Goal: Check status

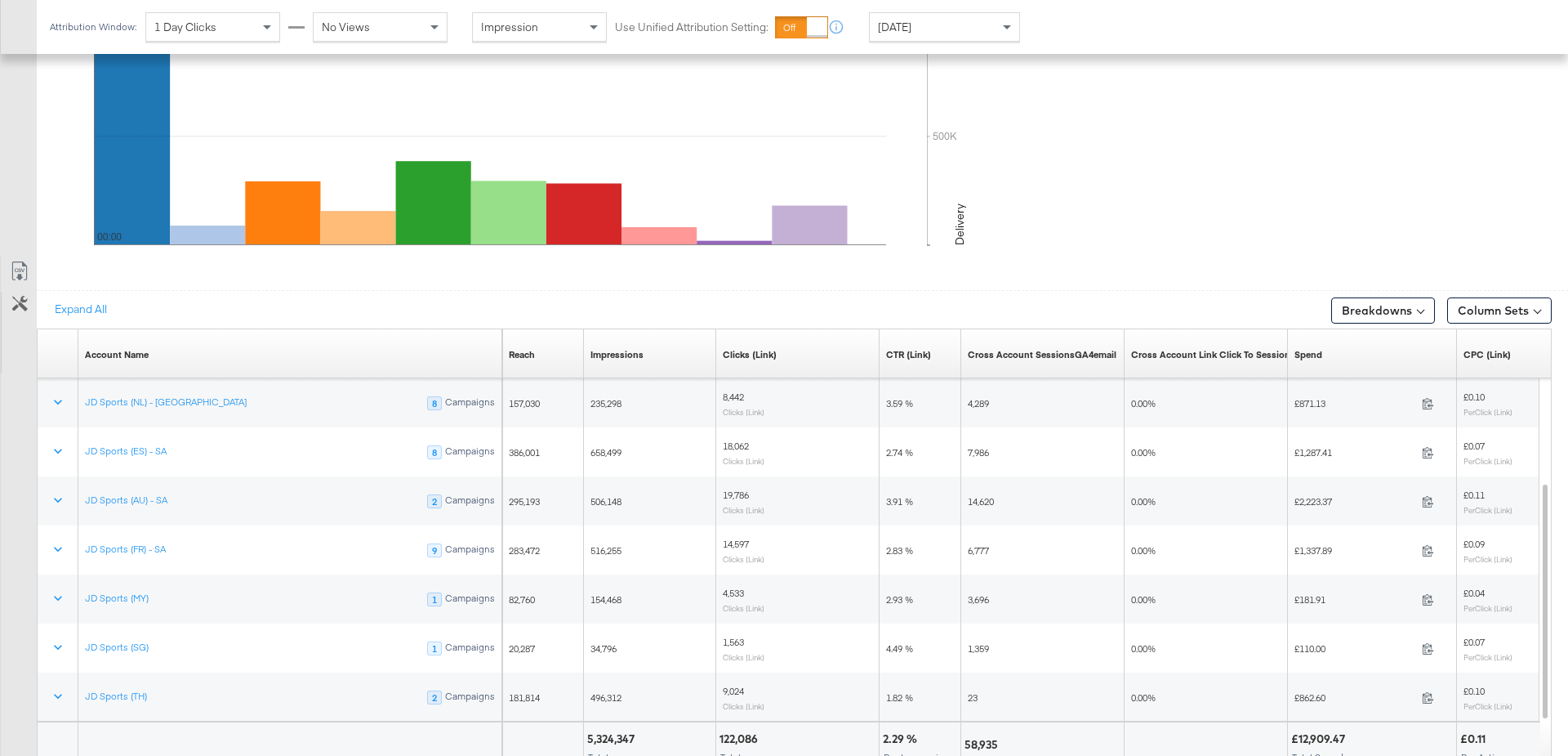
scroll to position [866, 0]
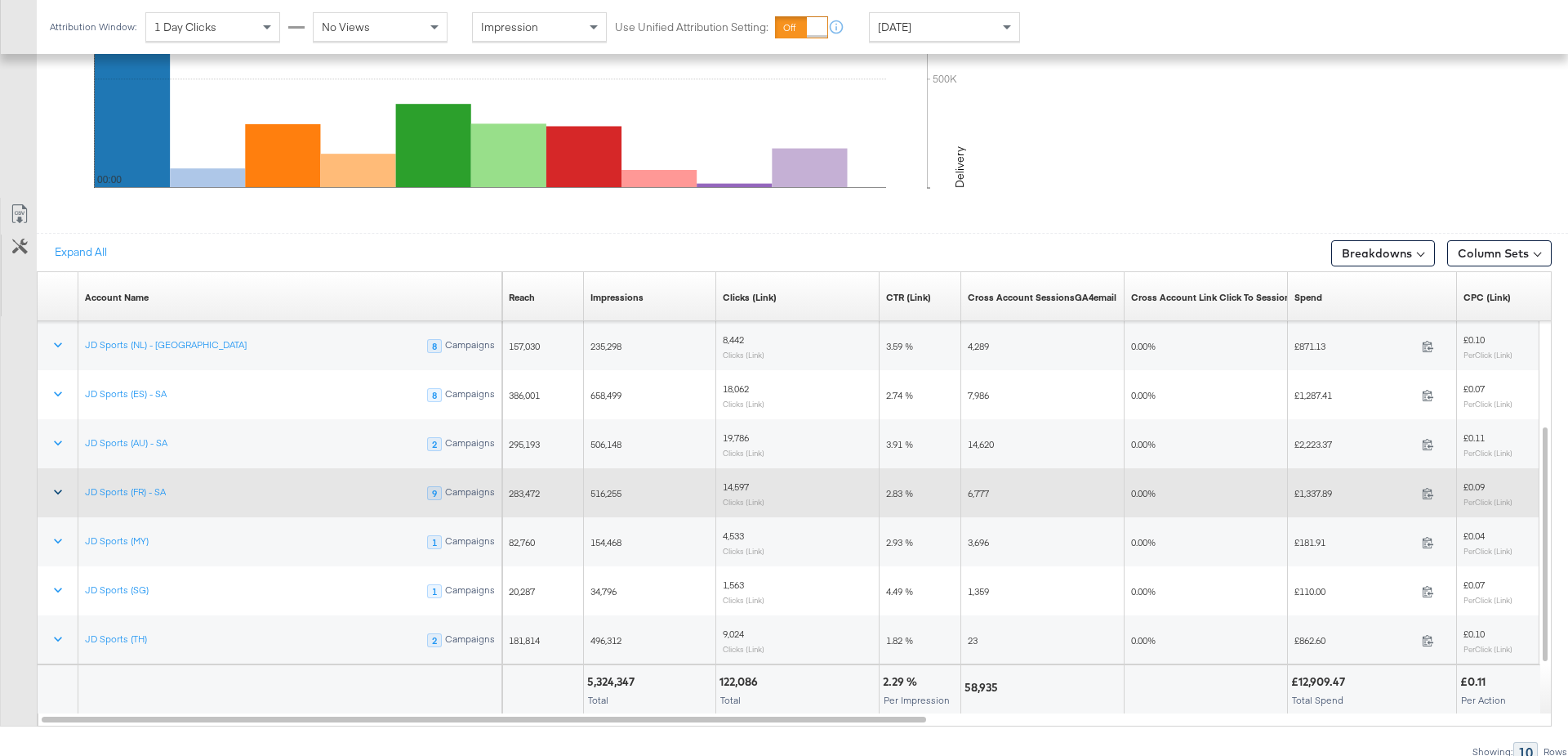
click at [51, 483] on icon at bounding box center [58, 492] width 17 height 17
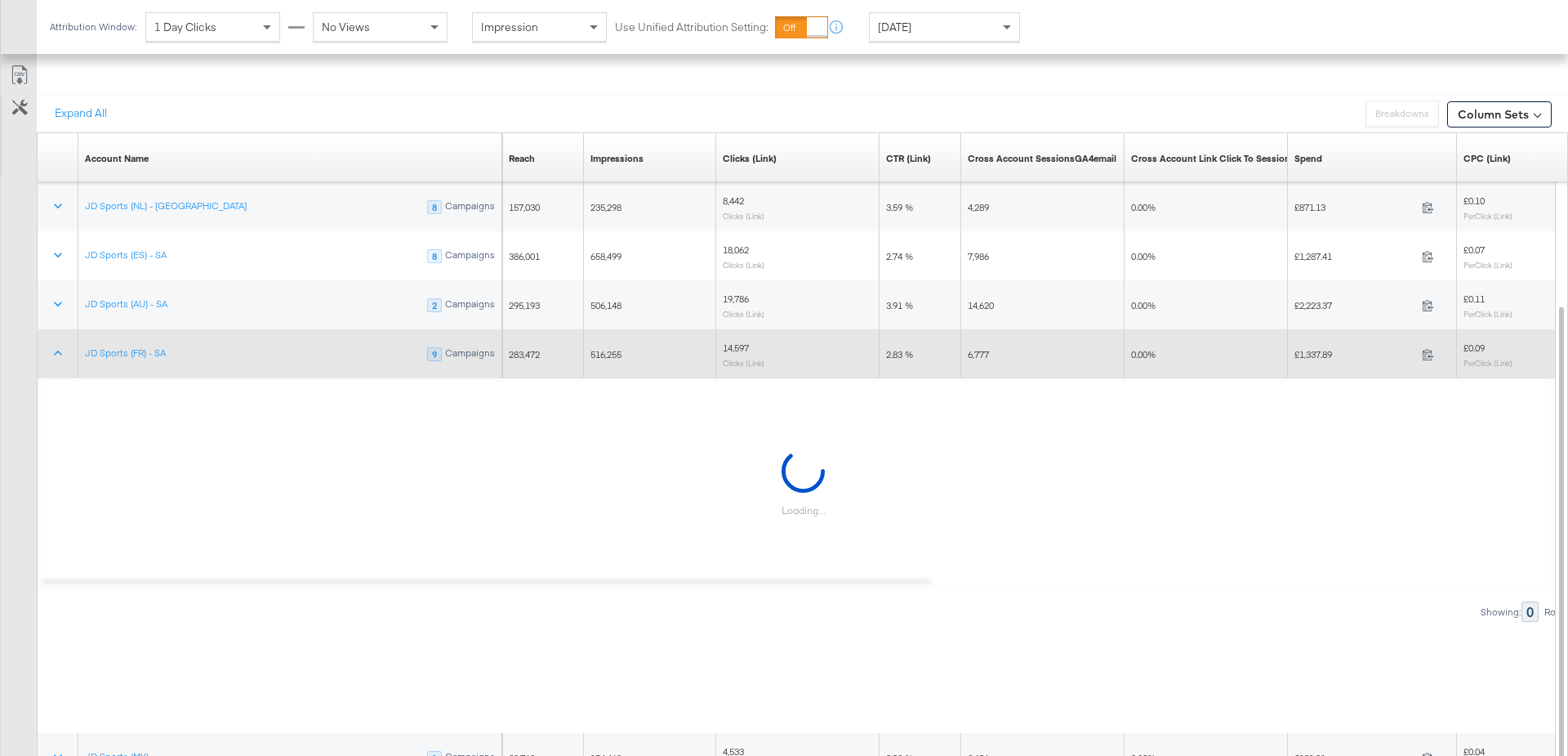
scroll to position [1008, 0]
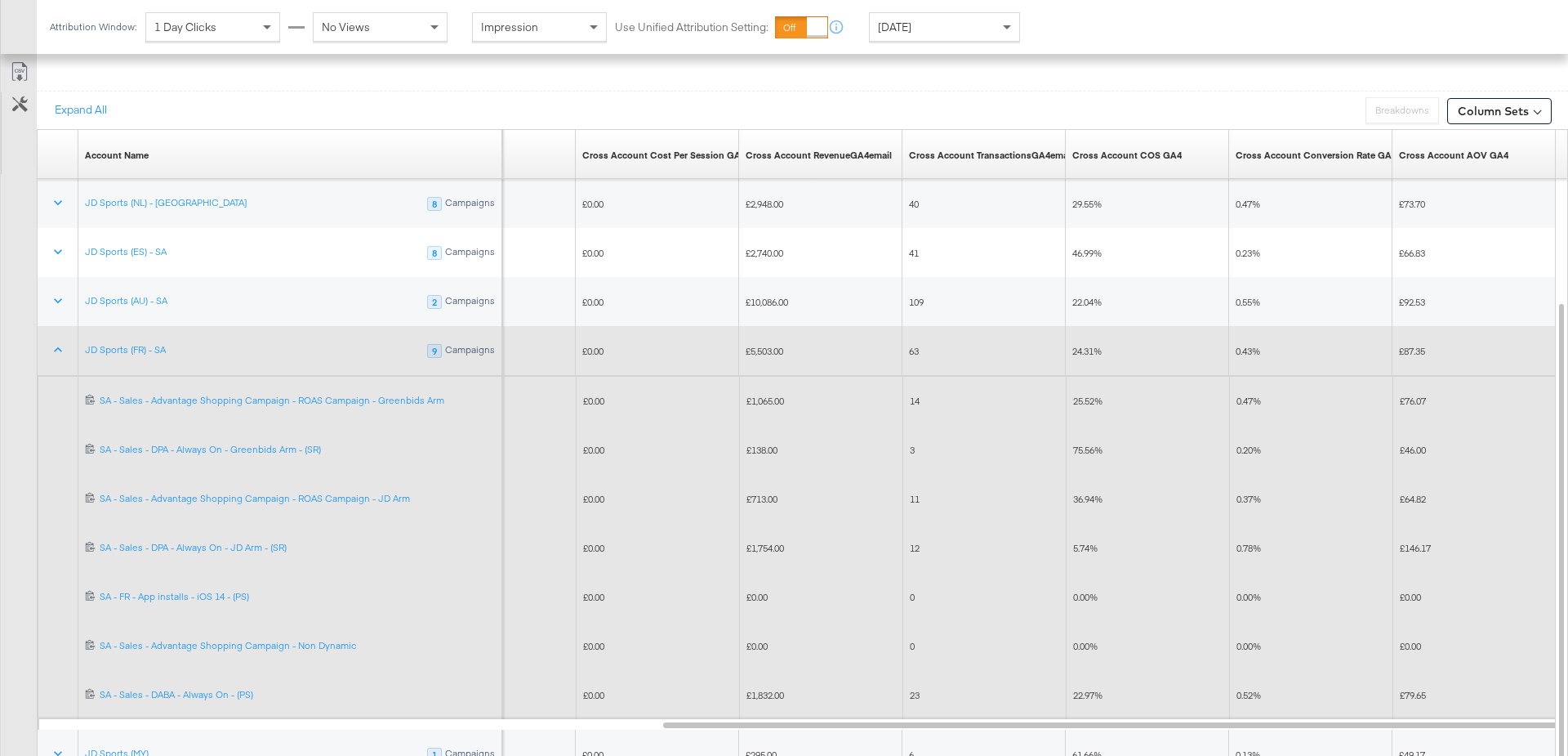
click at [763, 543] on span "£1,754.00" at bounding box center [765, 547] width 38 height 12
click at [760, 443] on span "£138.00" at bounding box center [761, 449] width 31 height 12
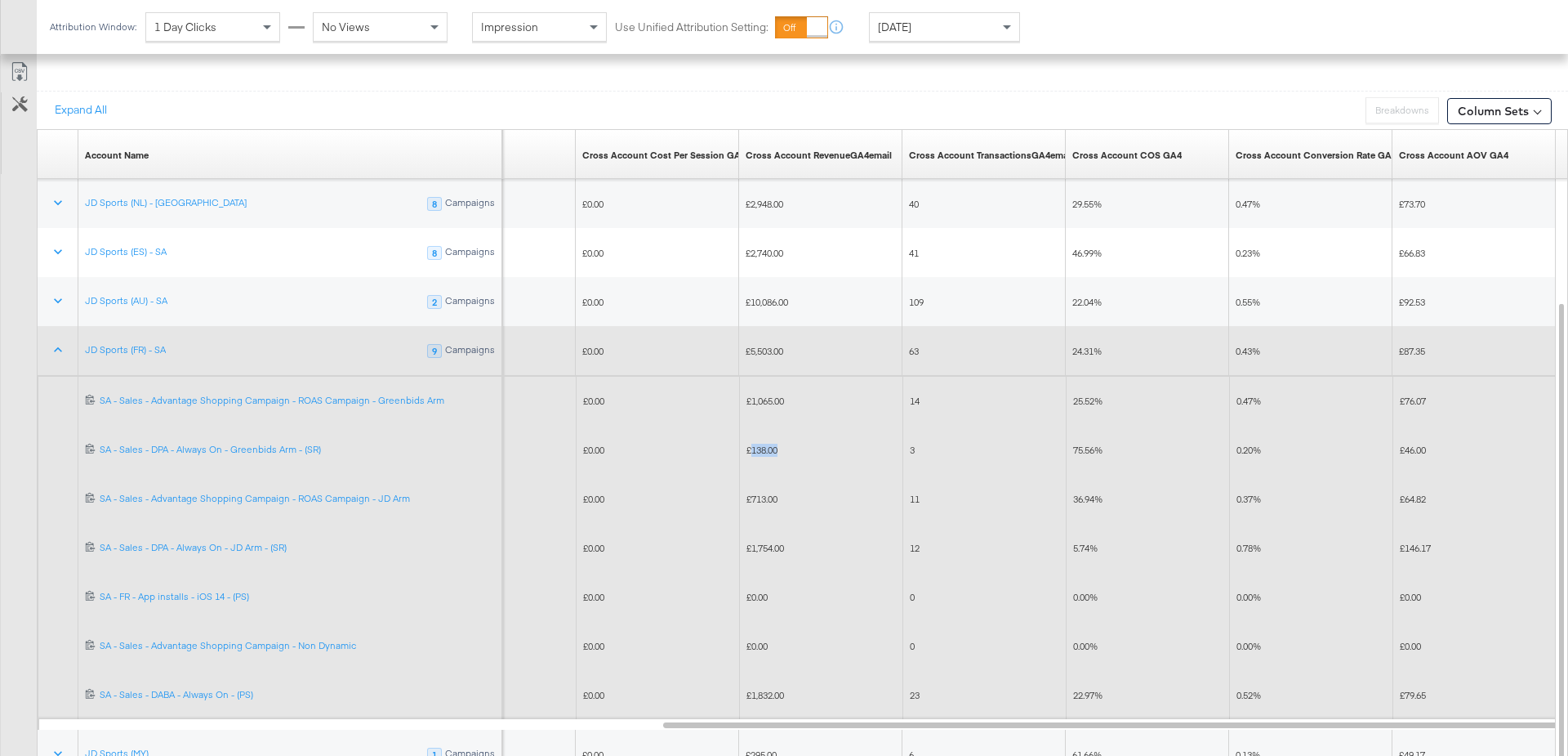
click at [760, 443] on span "£138.00" at bounding box center [761, 449] width 31 height 12
click at [770, 542] on span "£1,754.00" at bounding box center [765, 547] width 38 height 12
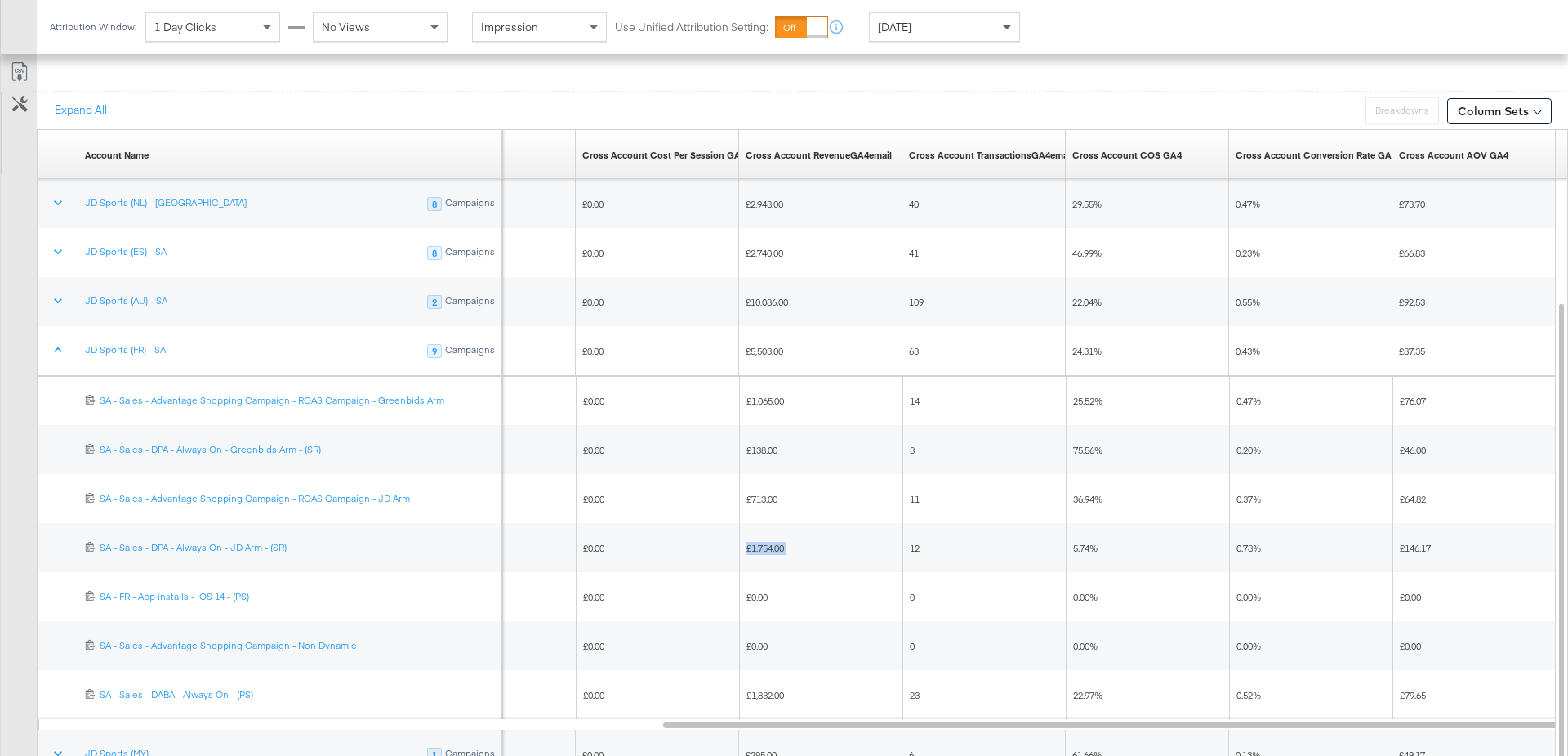
click at [1003, 16] on span at bounding box center [1009, 27] width 20 height 28
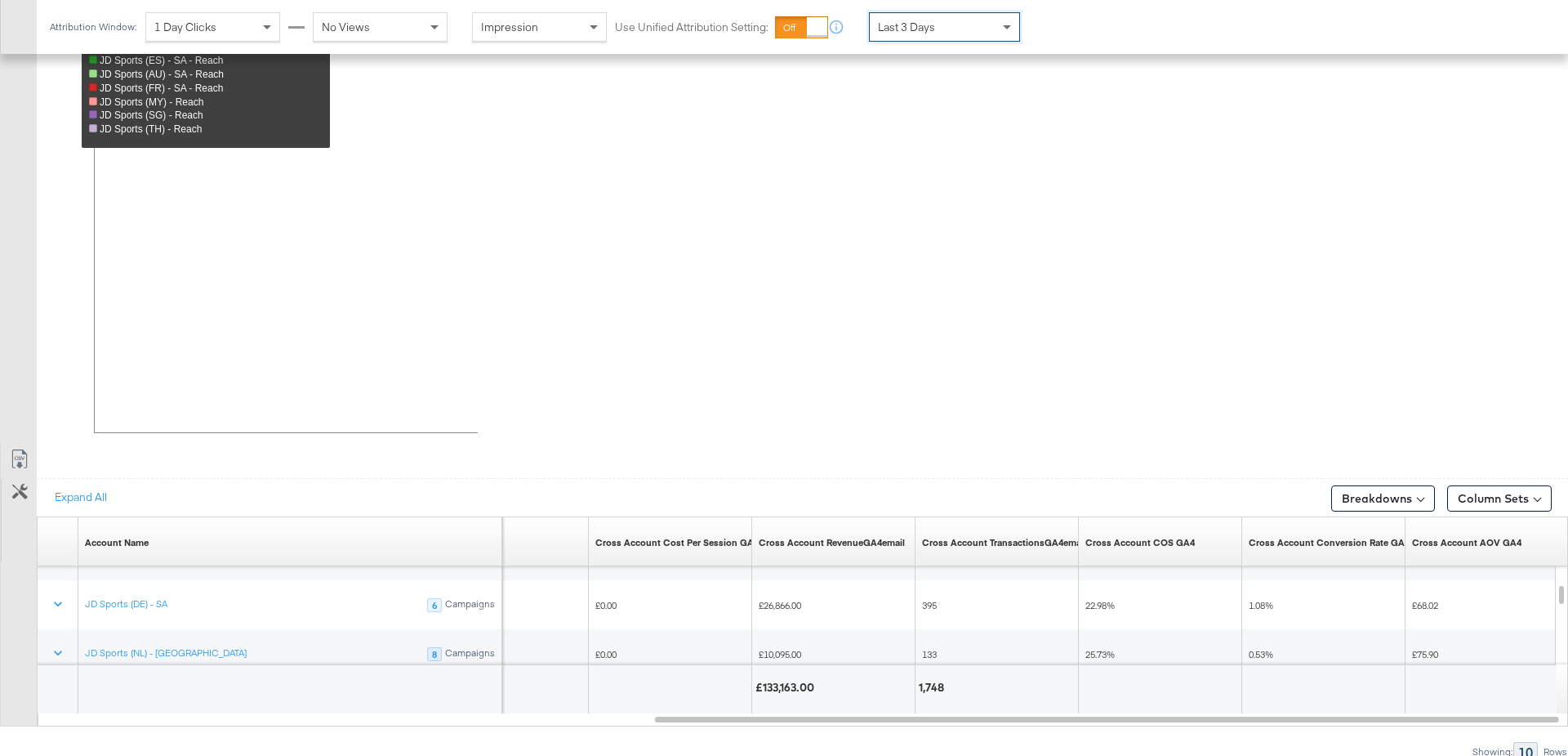
scroll to position [866, 0]
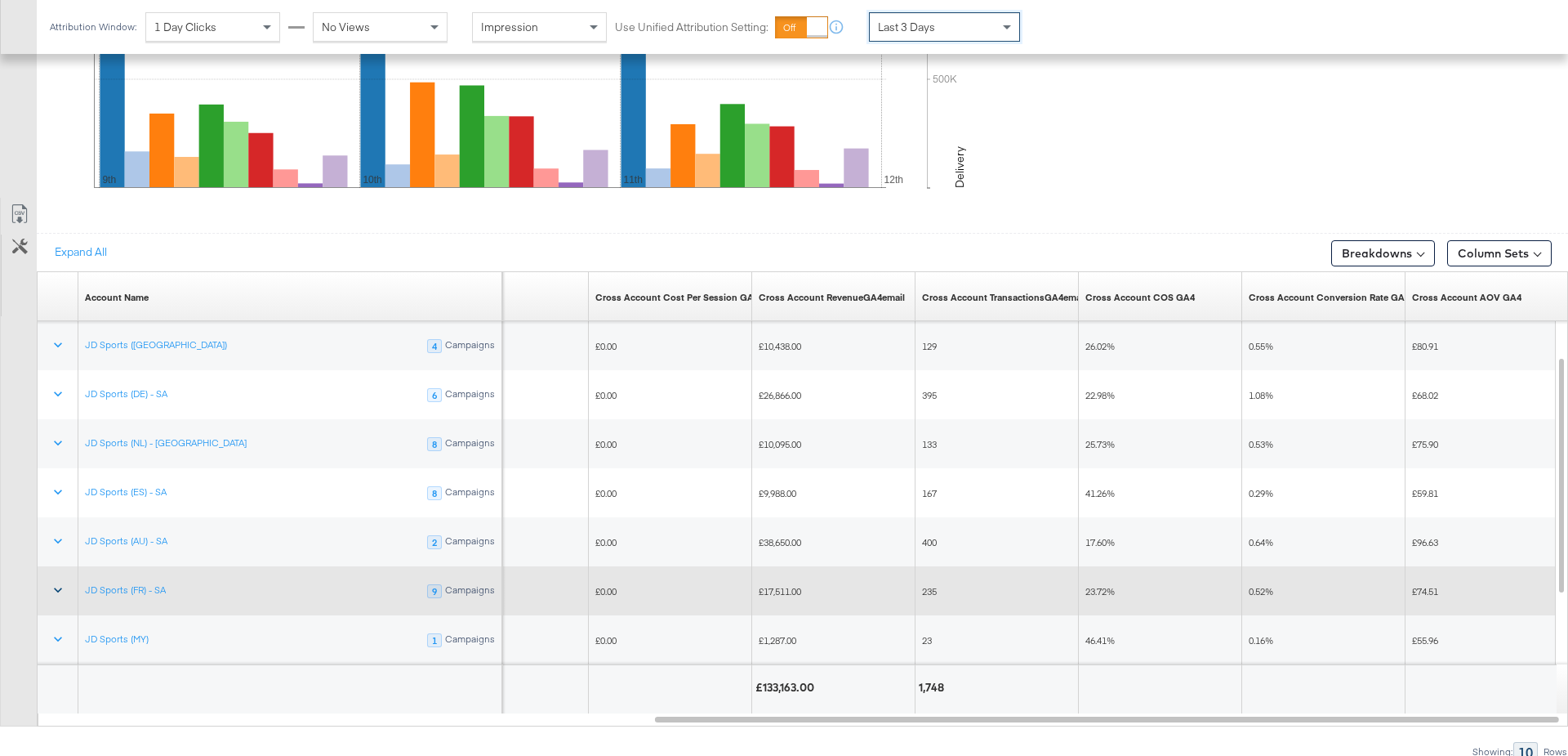
click at [57, 588] on icon at bounding box center [57, 590] width 8 height 5
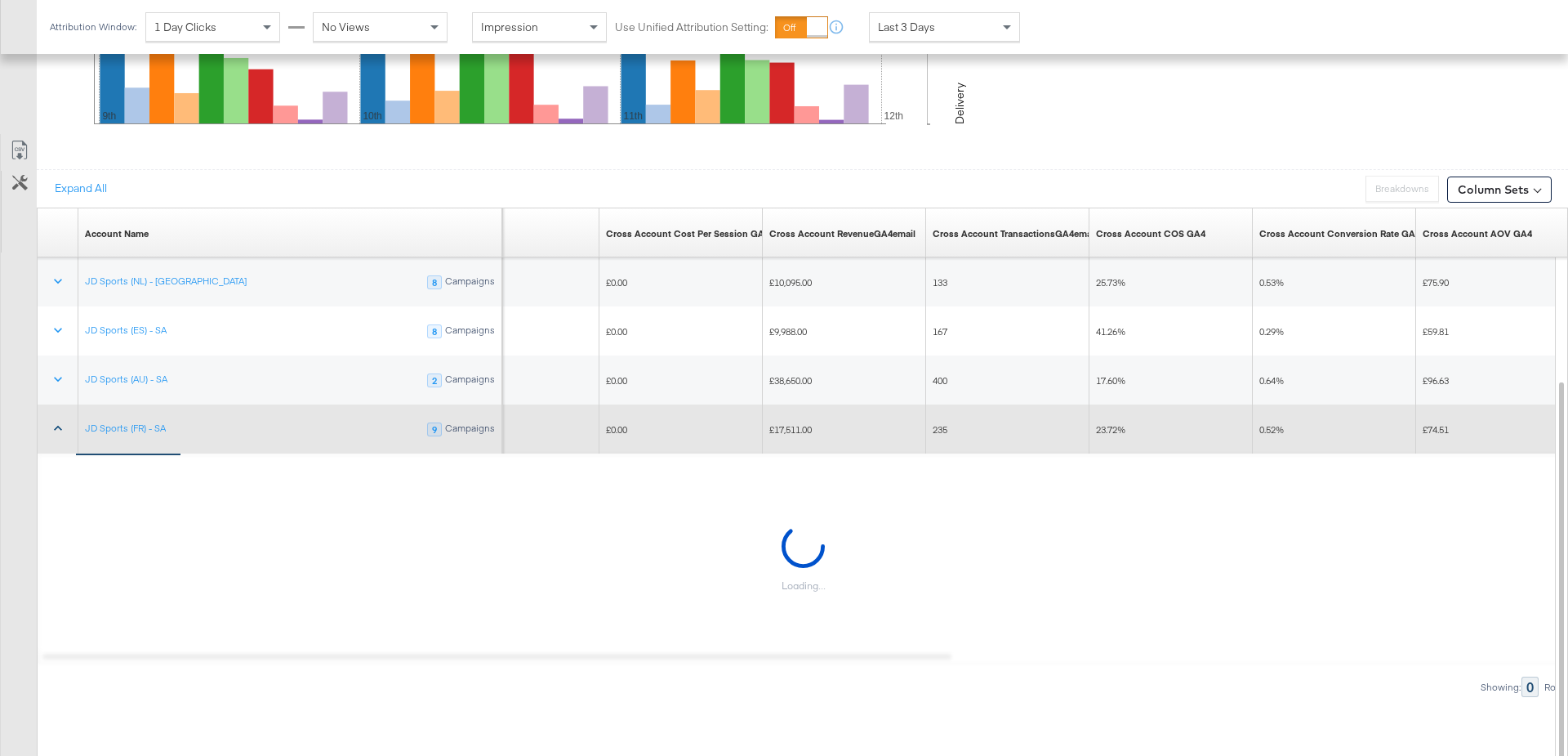
scroll to position [941, 0]
